Goal: Task Accomplishment & Management: Use online tool/utility

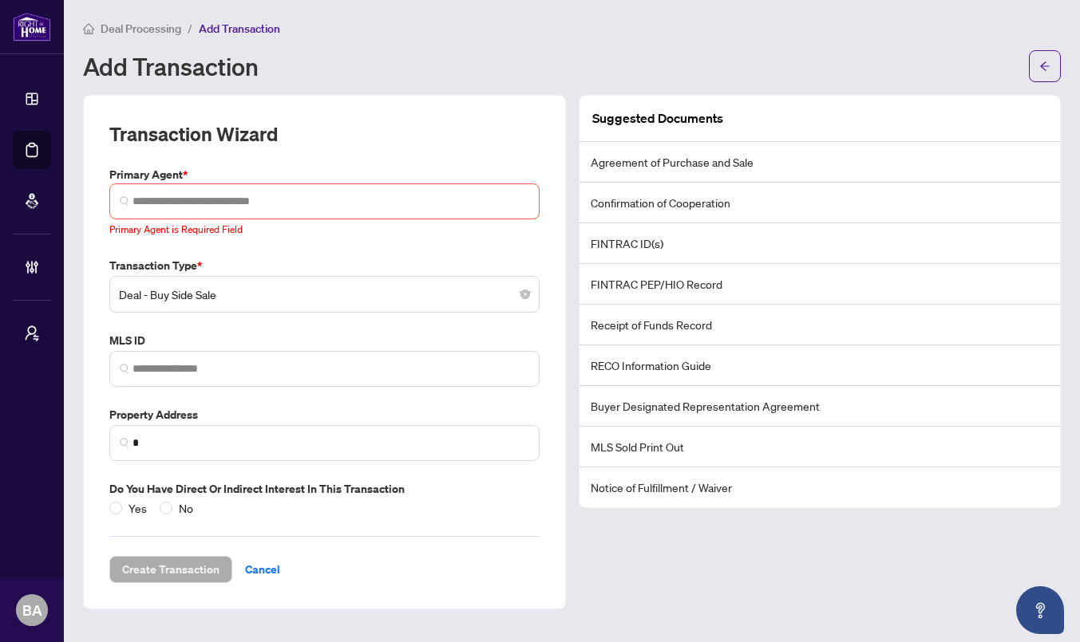
click at [558, 73] on div "Add Transaction" at bounding box center [551, 66] width 936 height 26
click at [761, 45] on div "Deal Processing / Add Transaction Add Transaction" at bounding box center [572, 50] width 978 height 63
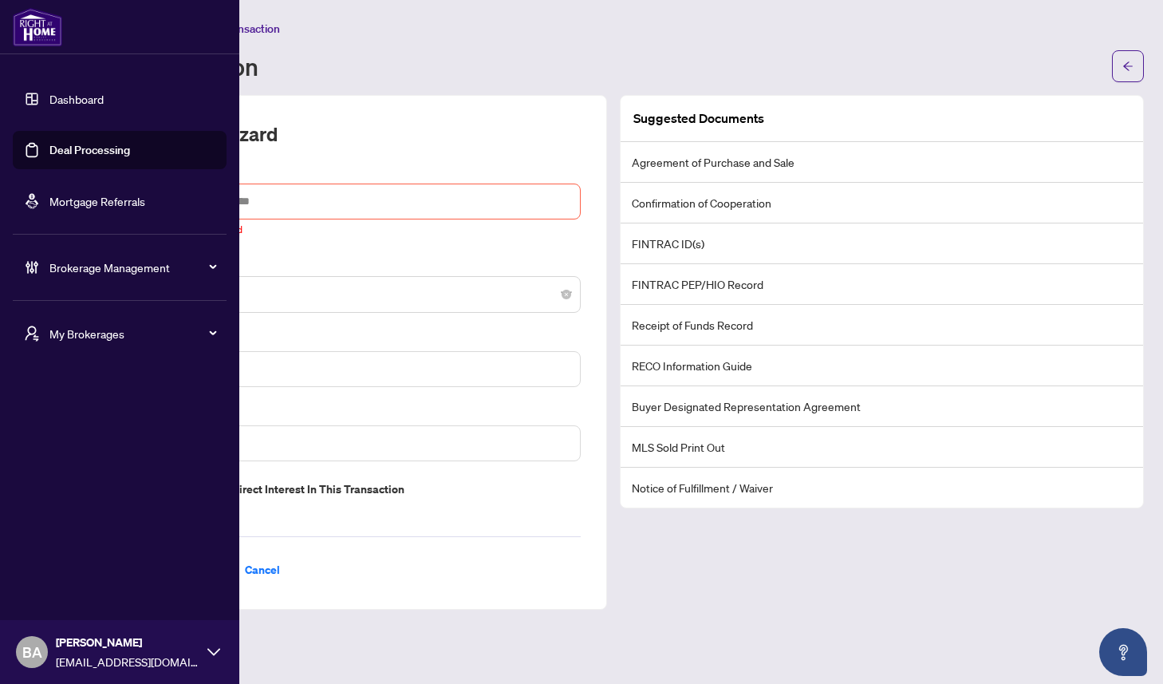
click at [81, 326] on span "My Brokerages" at bounding box center [132, 334] width 166 height 18
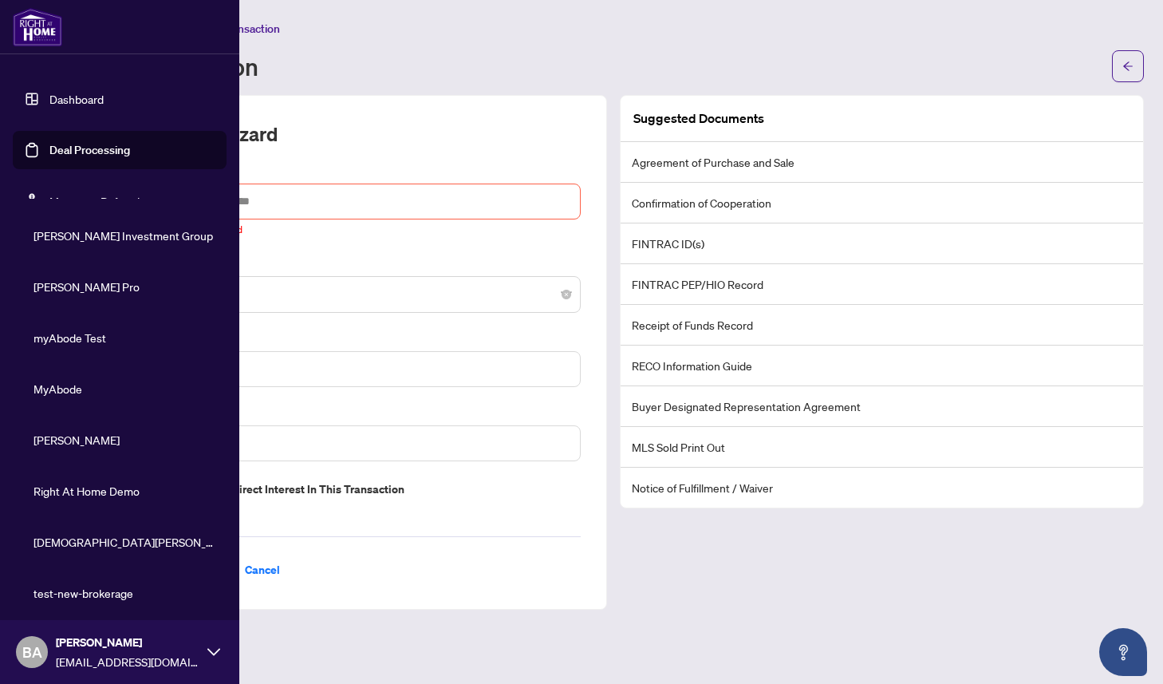
scroll to position [322, 0]
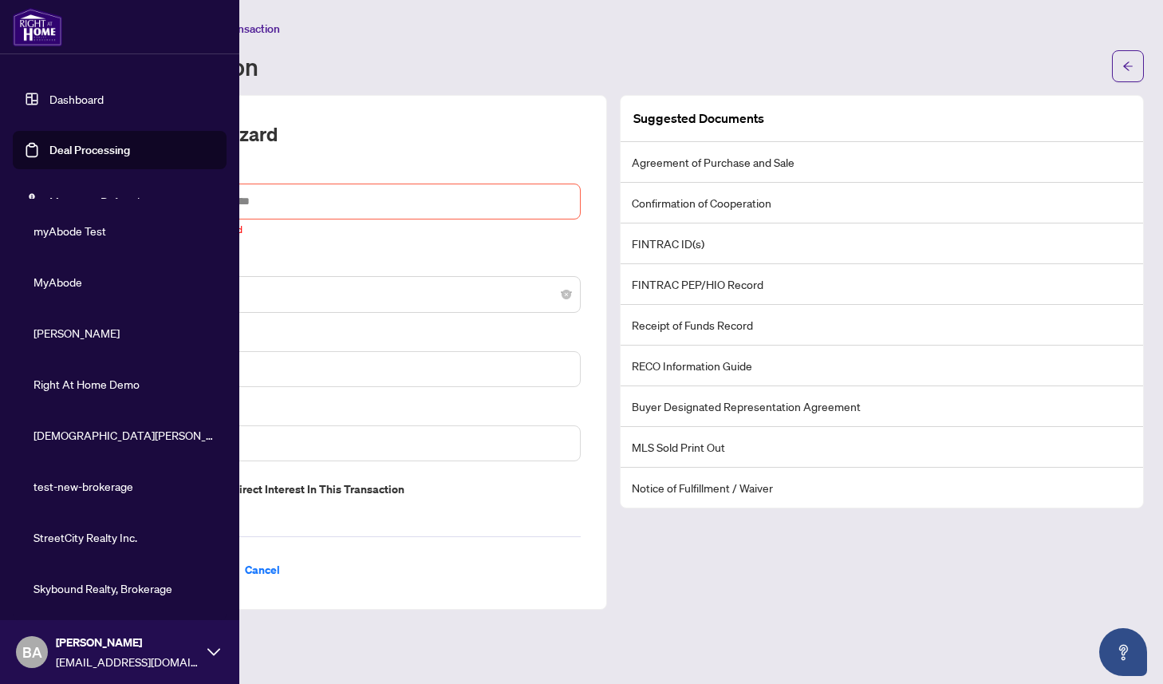
click at [67, 536] on span "StreetCity Realty Inc." at bounding box center [125, 537] width 182 height 18
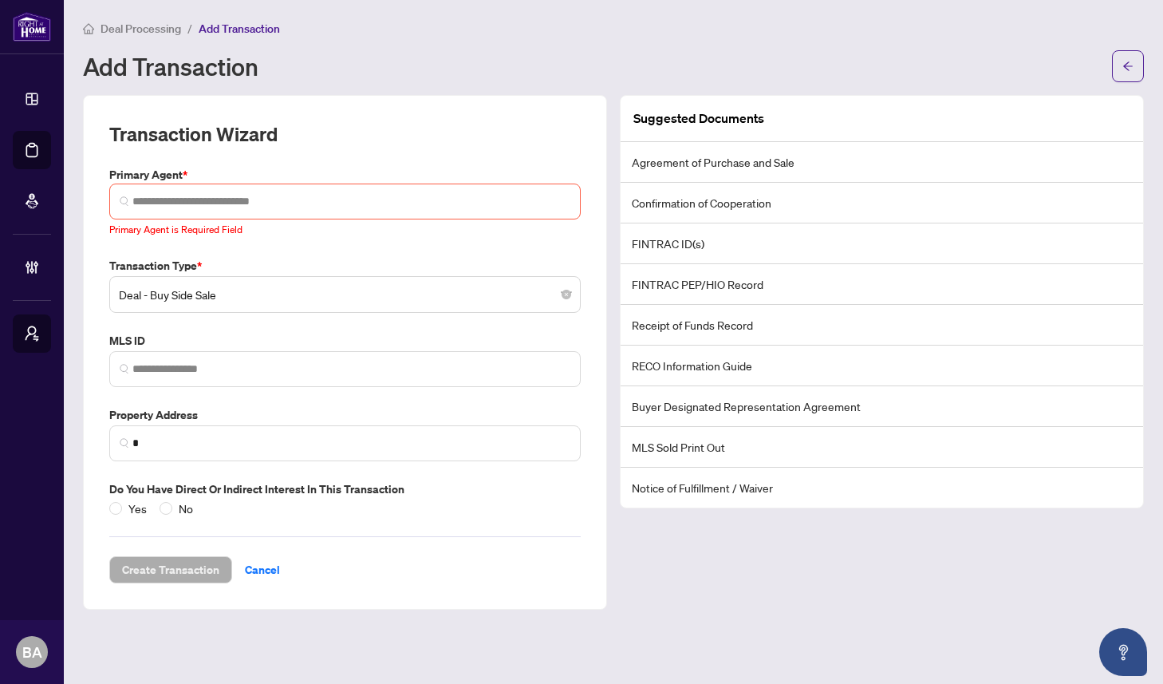
scroll to position [0, 0]
